Goal: Information Seeking & Learning: Learn about a topic

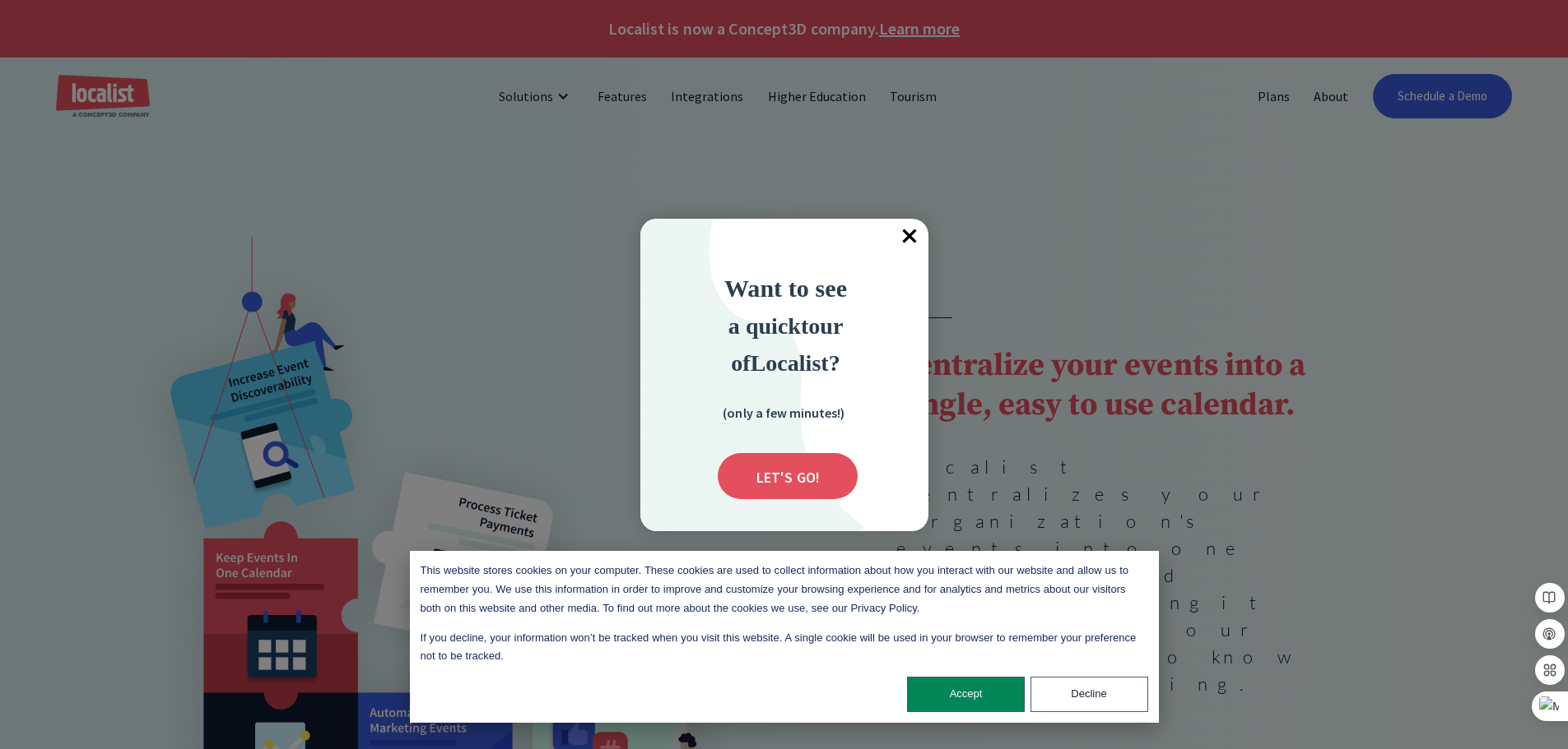
click at [905, 234] on span "×" at bounding box center [910, 237] width 36 height 36
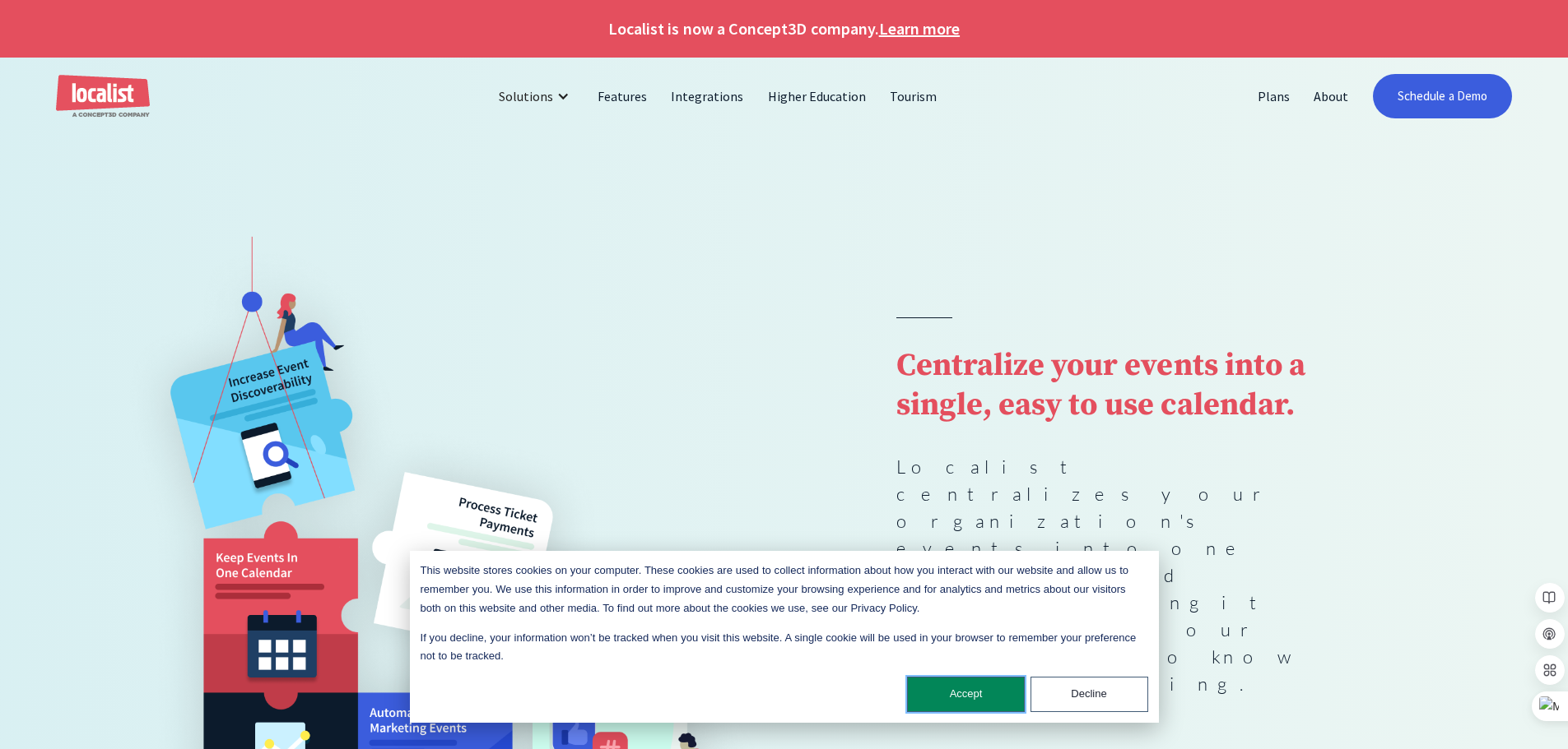
click at [954, 699] on button "Accept" at bounding box center [966, 694] width 118 height 35
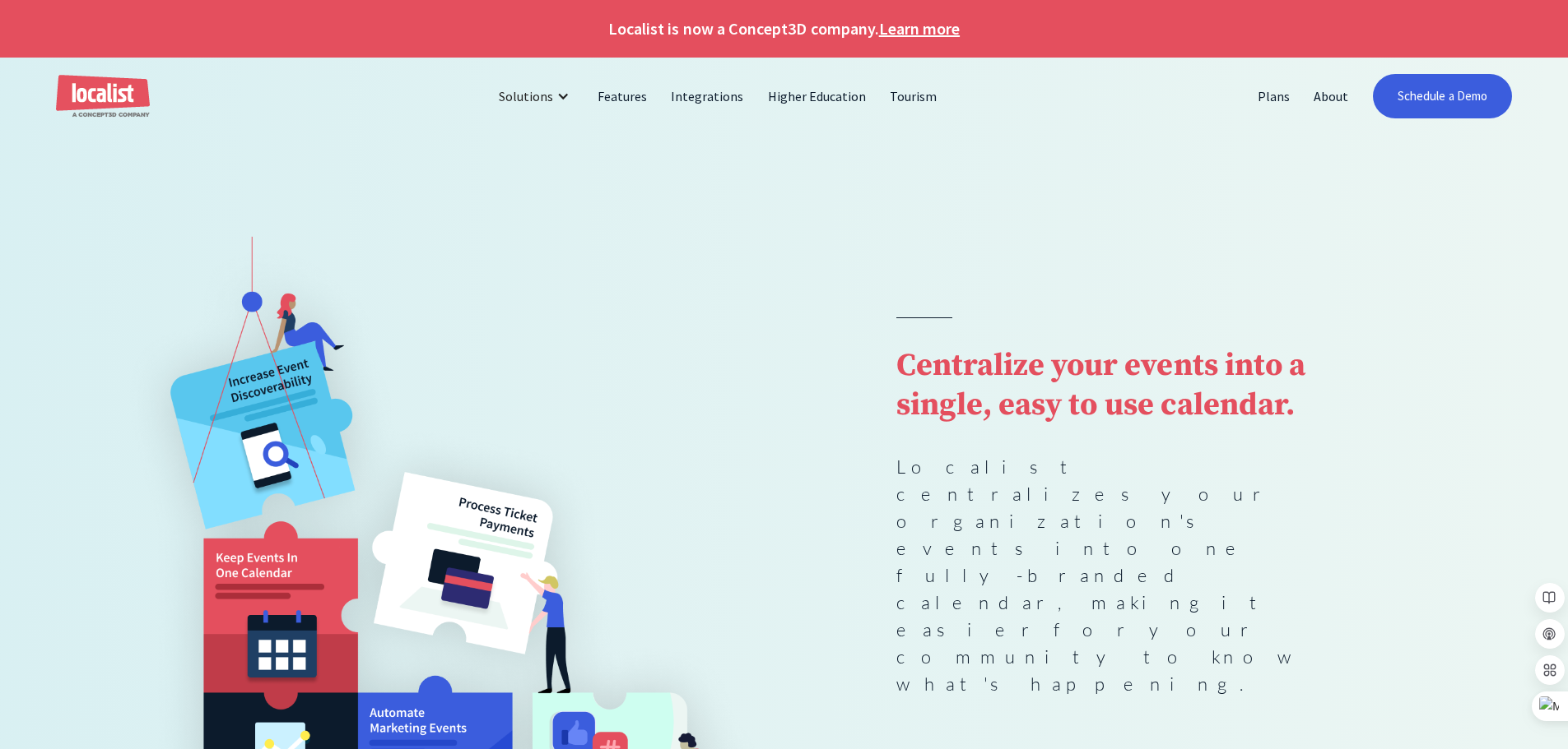
click at [887, 276] on div "Centralize your events into a single, easy to use calendar. Localist centralize…" at bounding box center [784, 570] width 1344 height 666
click at [629, 90] on link "Features" at bounding box center [622, 97] width 73 height 40
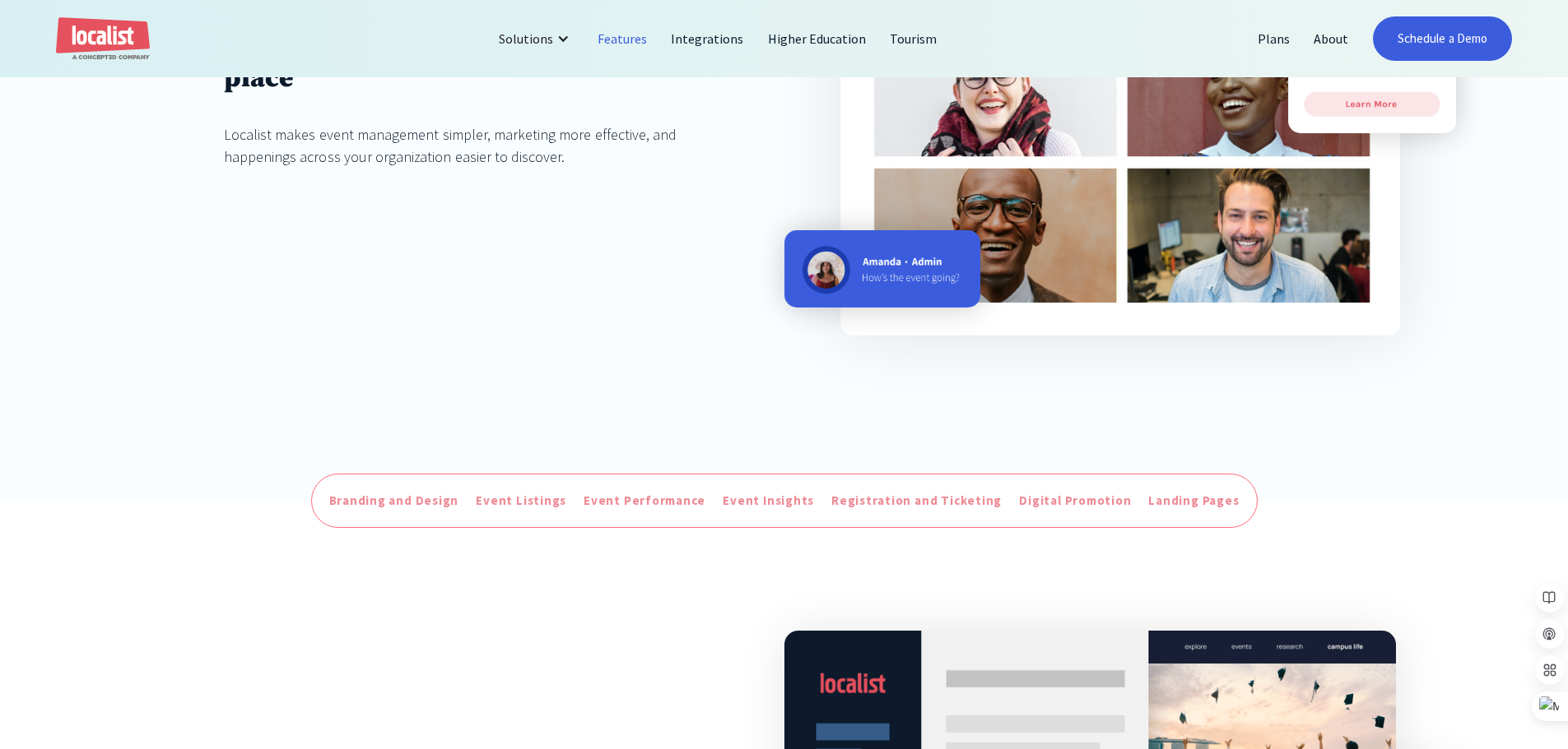
scroll to position [247, 0]
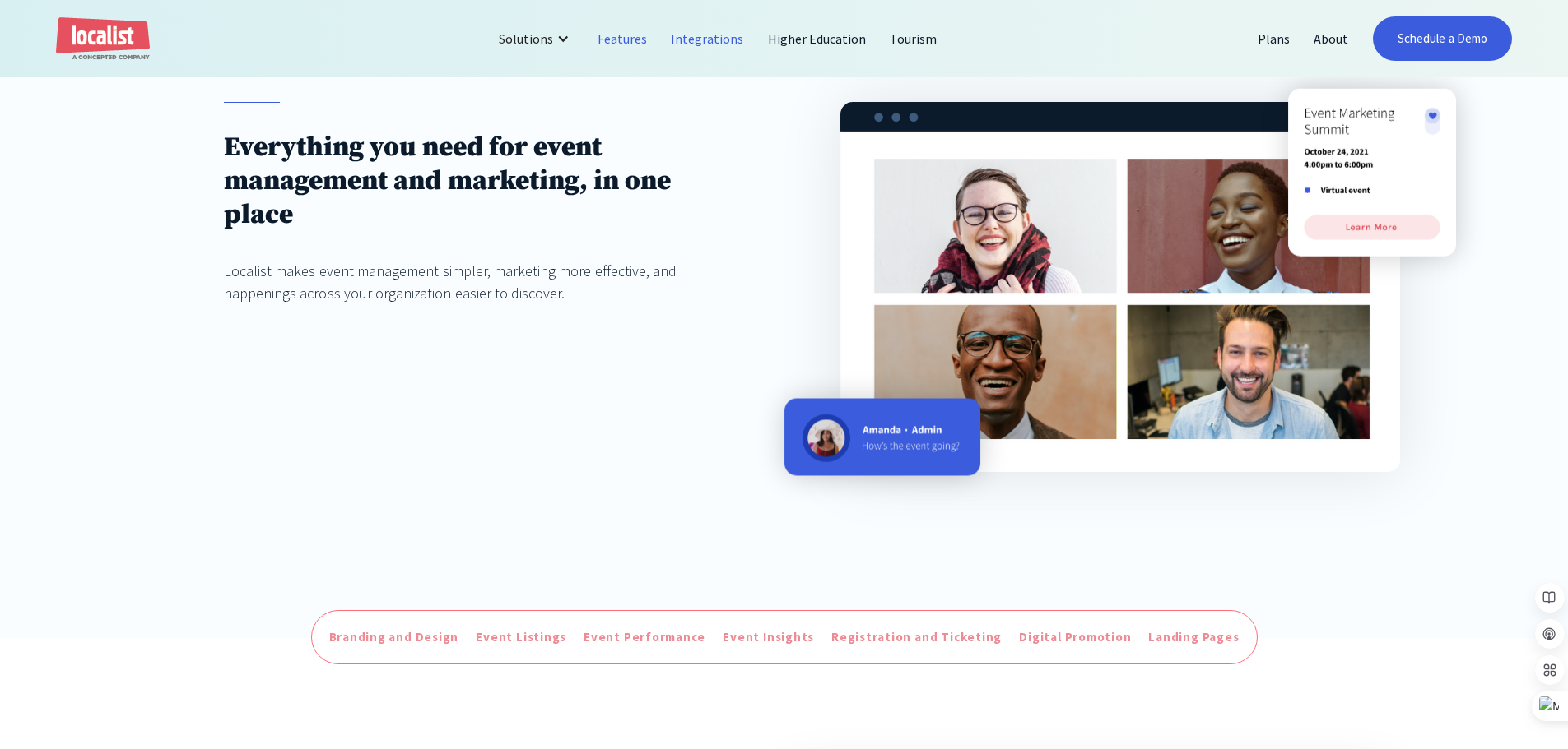
click at [713, 40] on link "Integrations" at bounding box center [708, 39] width 97 height 40
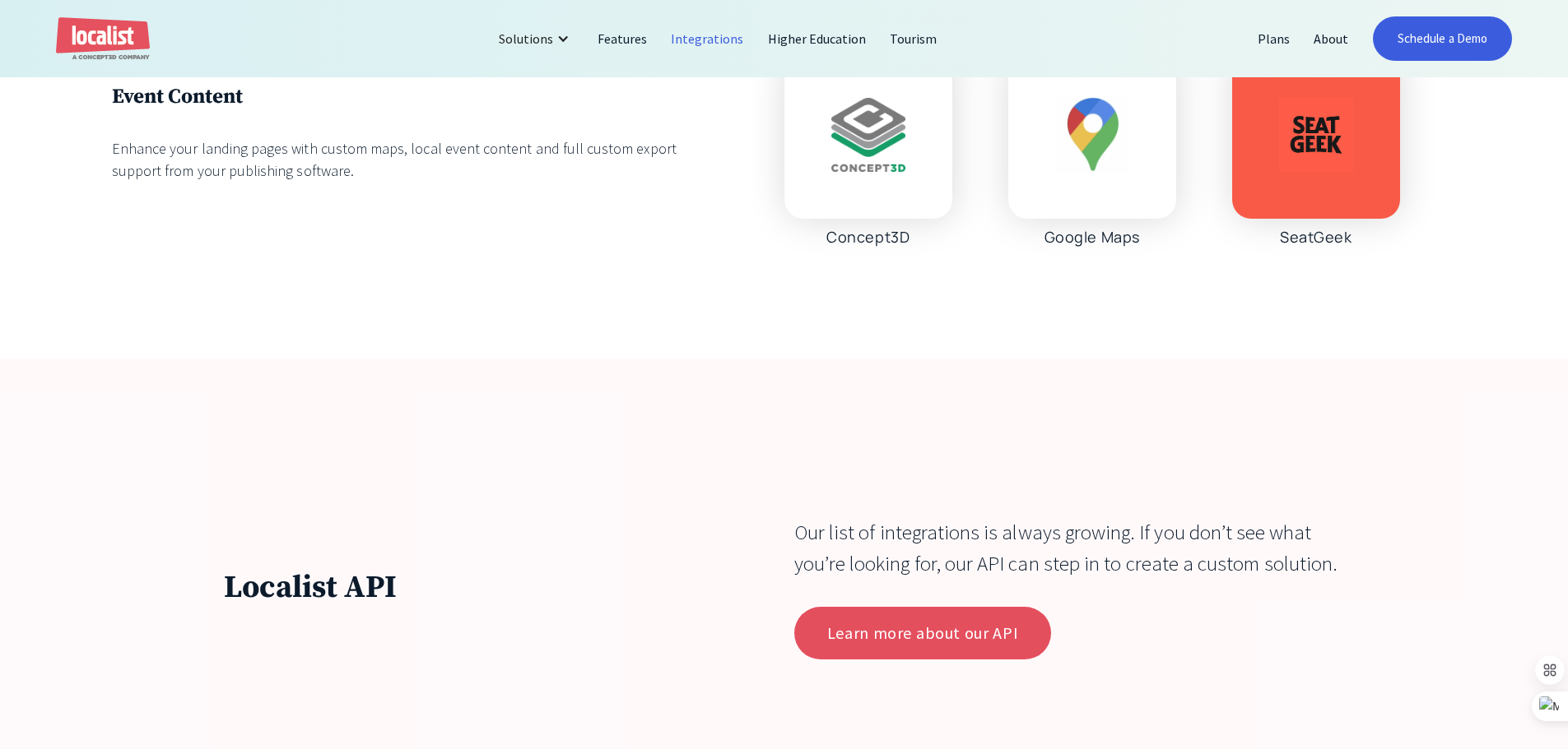
scroll to position [5593, 0]
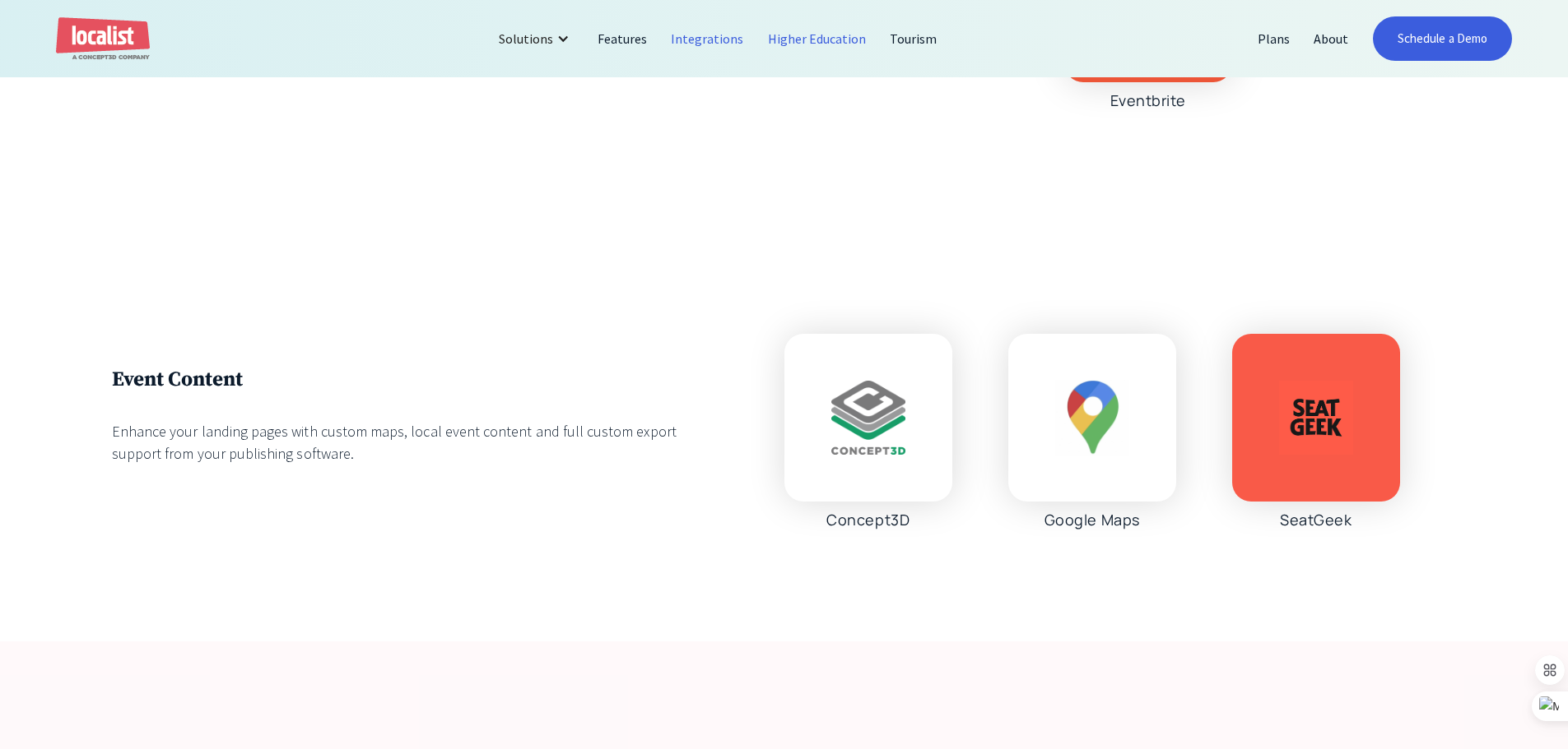
click at [839, 46] on link "Higher Education" at bounding box center [817, 39] width 122 height 40
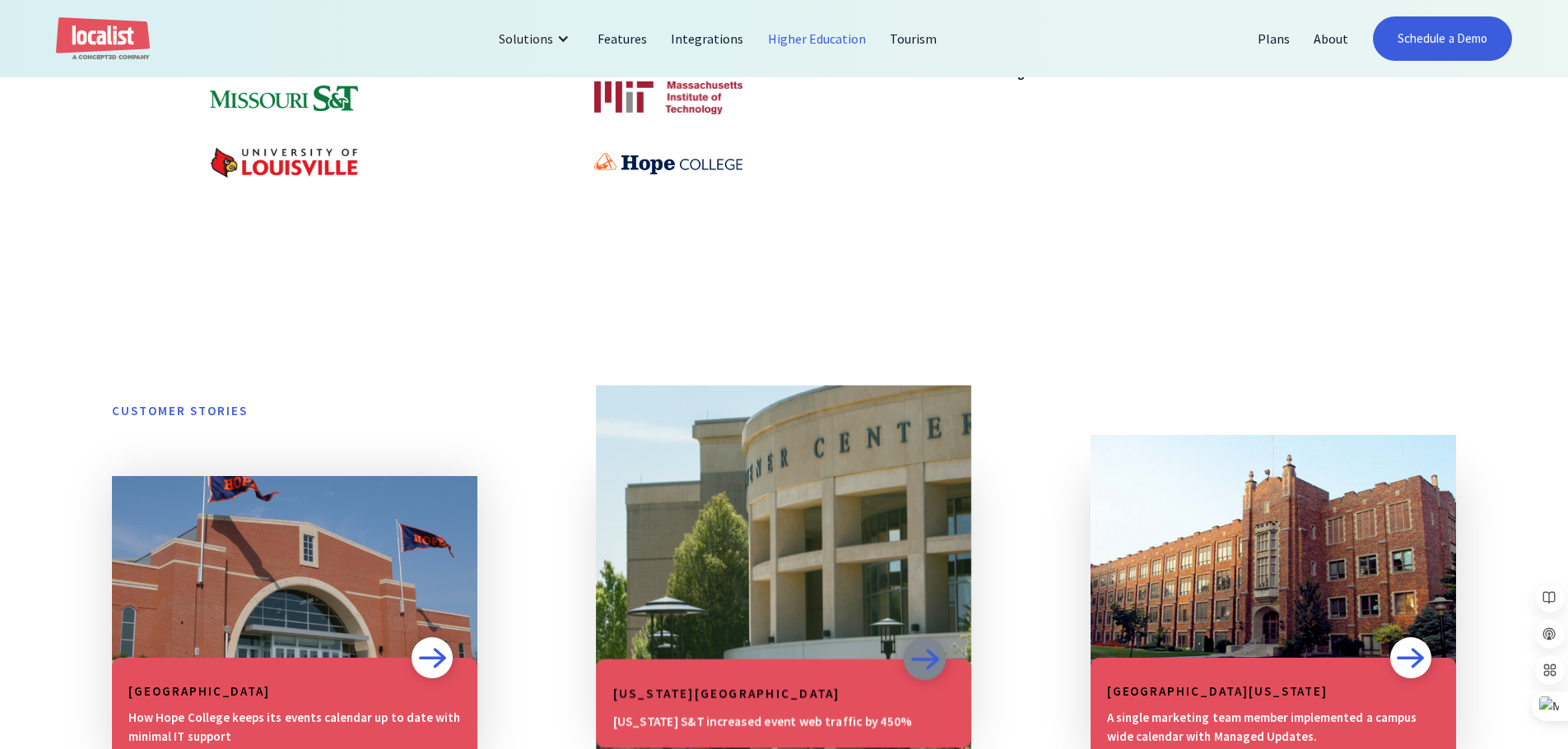
scroll to position [902, 0]
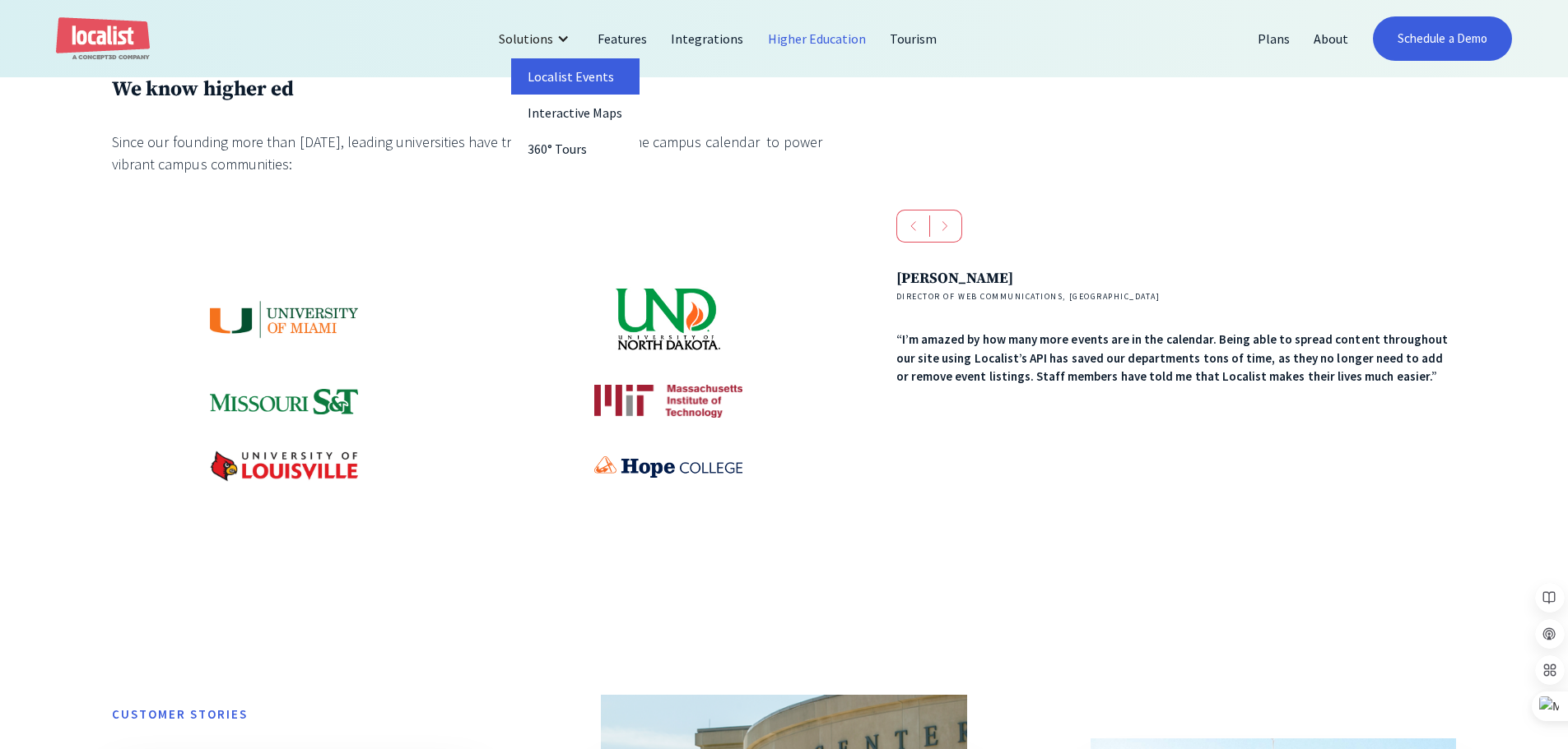
click at [583, 83] on link "Localist Events" at bounding box center [575, 77] width 128 height 36
